Goal: Task Accomplishment & Management: Manage account settings

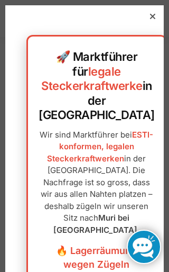
click at [153, 19] on icon at bounding box center [152, 16] width 5 height 5
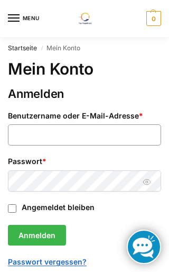
click at [120, 131] on input "Benutzername oder E-Mail-Adresse * Erforderlich" at bounding box center [84, 134] width 153 height 21
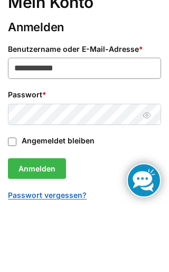
type input "**********"
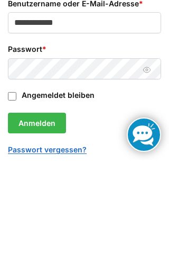
click at [148, 177] on button "Passwort anzeigen" at bounding box center [147, 182] width 16 height 11
click at [25, 225] on button "Anmelden" at bounding box center [37, 235] width 58 height 21
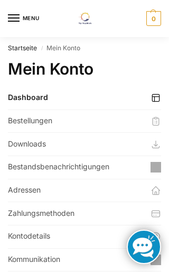
click at [19, 121] on link "Bestellungen" at bounding box center [84, 121] width 153 height 23
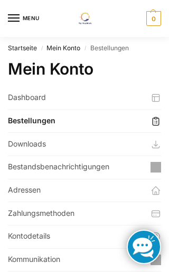
click at [15, 138] on link "Downloads" at bounding box center [84, 144] width 153 height 23
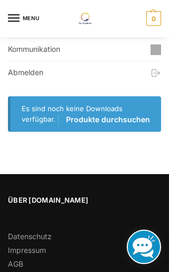
scroll to position [210, 0]
